Goal: Task Accomplishment & Management: Use online tool/utility

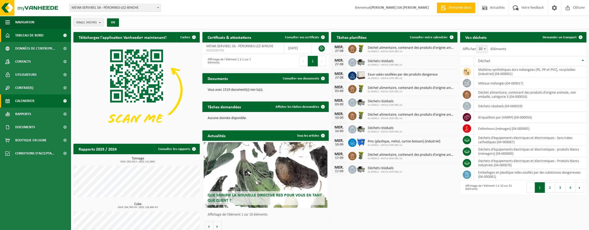
click at [28, 101] on span "Calendrier" at bounding box center [24, 100] width 19 height 13
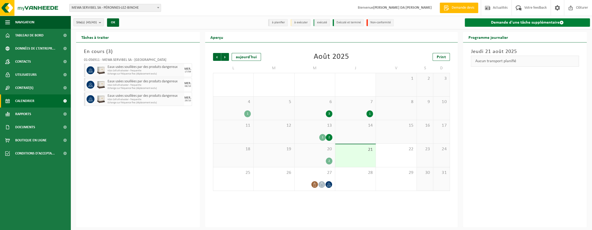
click at [486, 25] on link "Demande d'une tâche supplémentaire" at bounding box center [527, 22] width 125 height 8
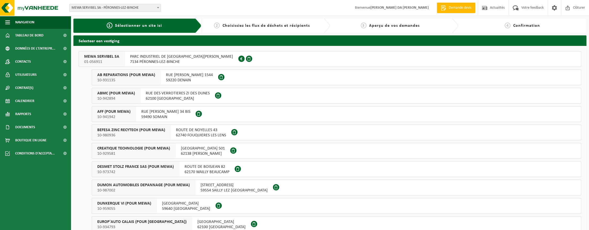
click at [184, 58] on span "PARC INDUSTRIEL DE BRAY - PERONNES AVENUE LÉOPOLD III 33" at bounding box center [181, 56] width 103 height 5
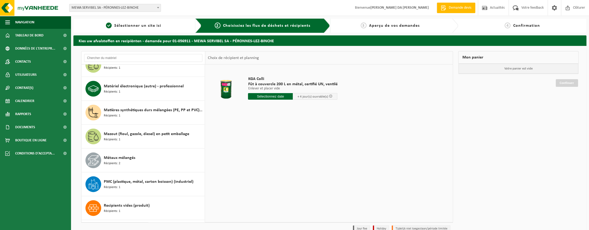
scroll to position [579, 0]
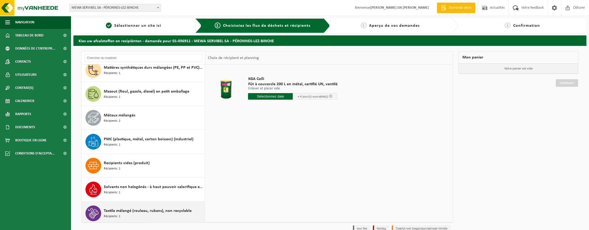
click at [127, 208] on span "Textile mélangé (rouleau, rubans), non recyclable" at bounding box center [148, 211] width 88 height 6
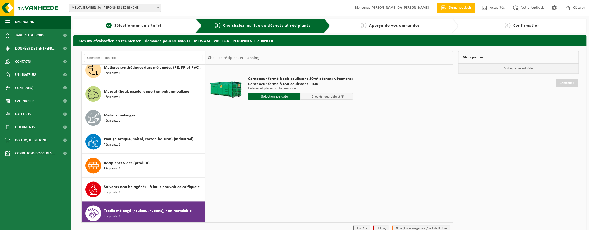
click at [258, 98] on input "text" at bounding box center [274, 96] width 52 height 7
click at [288, 150] on div "22" at bounding box center [289, 151] width 9 height 8
type input "à partir de 2025-08-22"
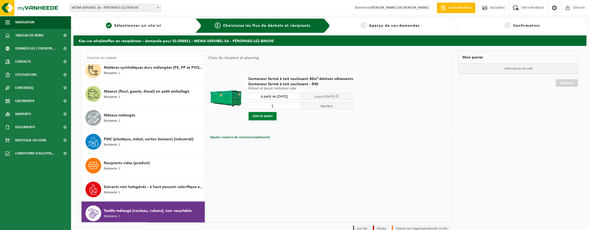
click at [263, 115] on button "Dans le panier" at bounding box center [263, 116] width 28 height 8
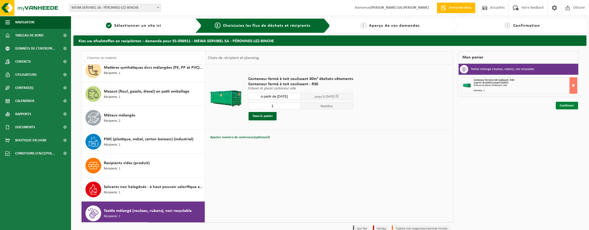
click at [561, 106] on link "Continuer" at bounding box center [567, 106] width 22 height 8
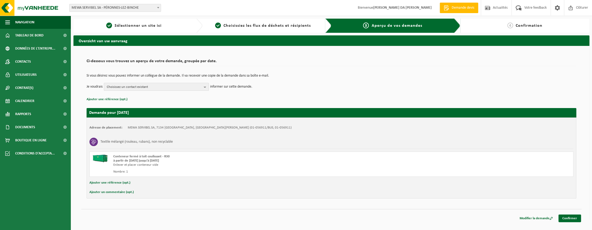
click at [154, 87] on span "Choisissez un contact existant" at bounding box center [154, 87] width 95 height 8
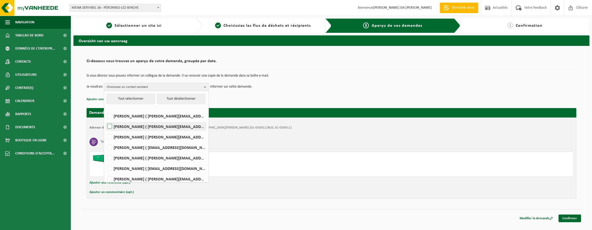
click at [110, 125] on label "Eric Devolder ( eric.devolder@mewa.be )" at bounding box center [156, 126] width 100 height 8
click at [105, 120] on input "Eric Devolder ( eric.devolder@mewa.be )" at bounding box center [105, 120] width 0 height 0
checkbox input "true"
click at [362, 185] on div "Ajouter une référence (opt.)" at bounding box center [331, 182] width 484 height 7
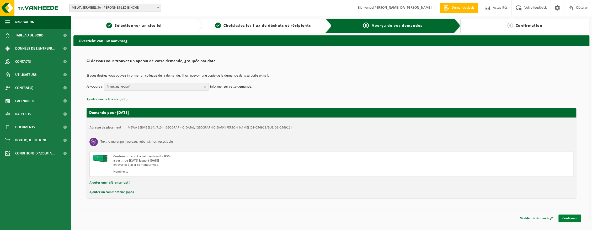
click at [569, 217] on link "Confirmer" at bounding box center [569, 218] width 23 height 8
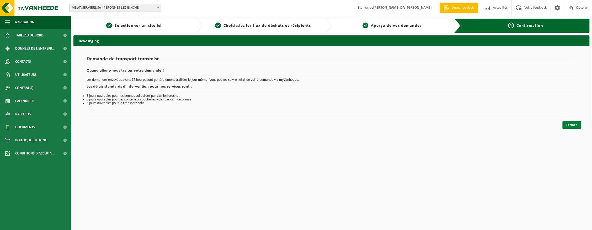
click at [564, 121] on link "Fermer" at bounding box center [571, 125] width 19 height 8
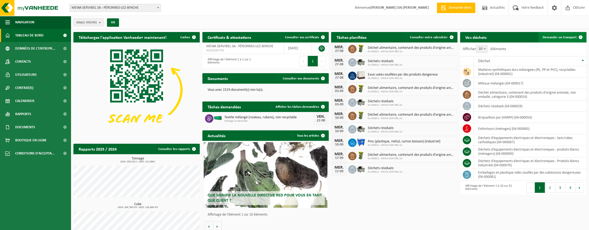
click at [564, 38] on span "Demander un transport" at bounding box center [560, 37] width 34 height 3
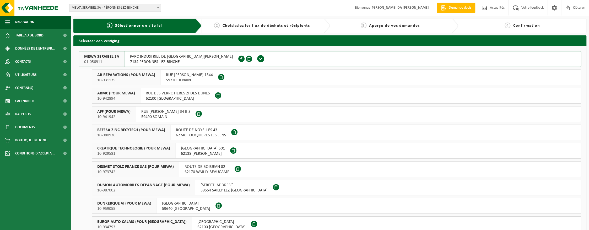
click at [180, 56] on span "PARC INDUSTRIEL DE BRAY - PERONNES AVENUE LÉOPOLD III 33" at bounding box center [181, 56] width 103 height 5
